Goal: Check status

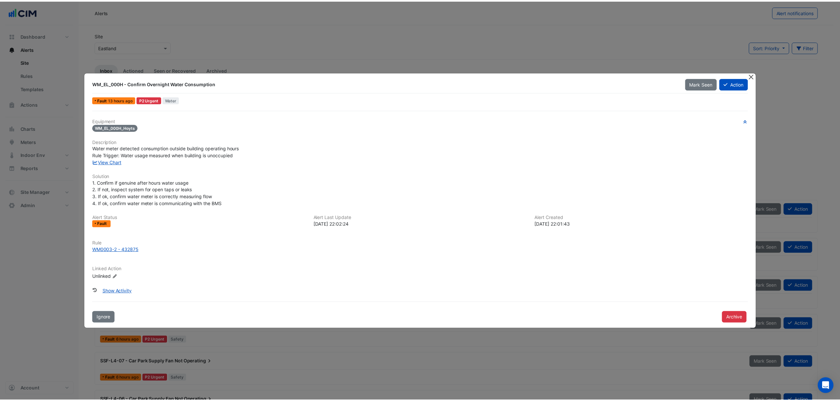
scroll to position [302, 0]
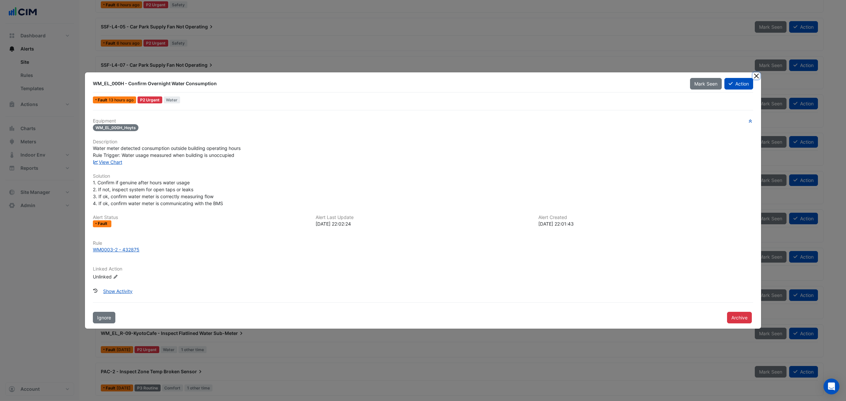
click at [756, 72] on button "Close" at bounding box center [756, 75] width 7 height 7
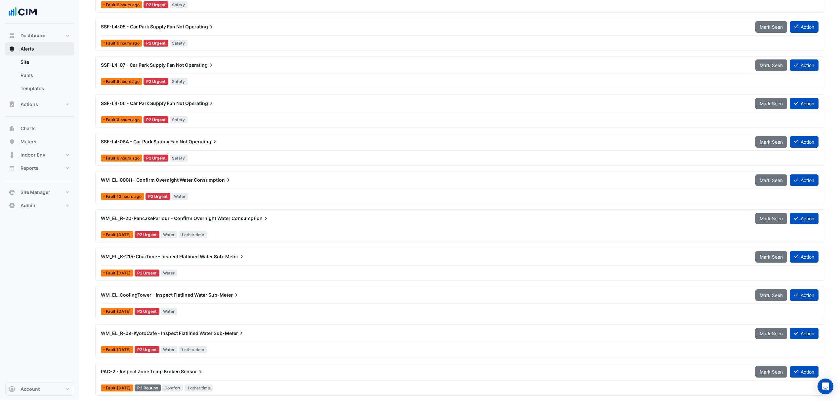
click at [26, 48] on span "Alerts" at bounding box center [28, 49] width 14 height 7
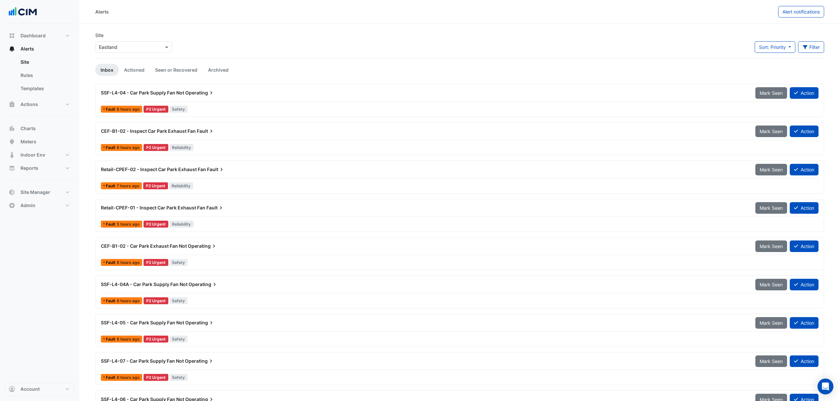
click at [128, 45] on input "text" at bounding box center [127, 47] width 56 height 7
type input "********"
click at [112, 71] on span "[GEOGRAPHIC_DATA]" at bounding box center [129, 71] width 46 height 6
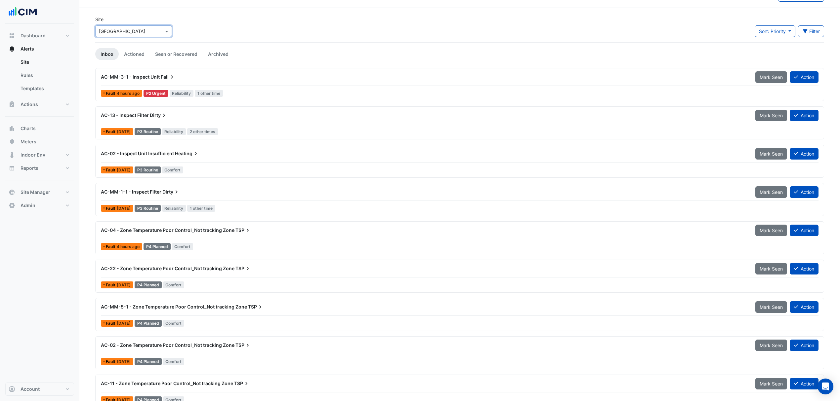
scroll to position [31, 0]
